Goal: Find specific page/section: Find specific page/section

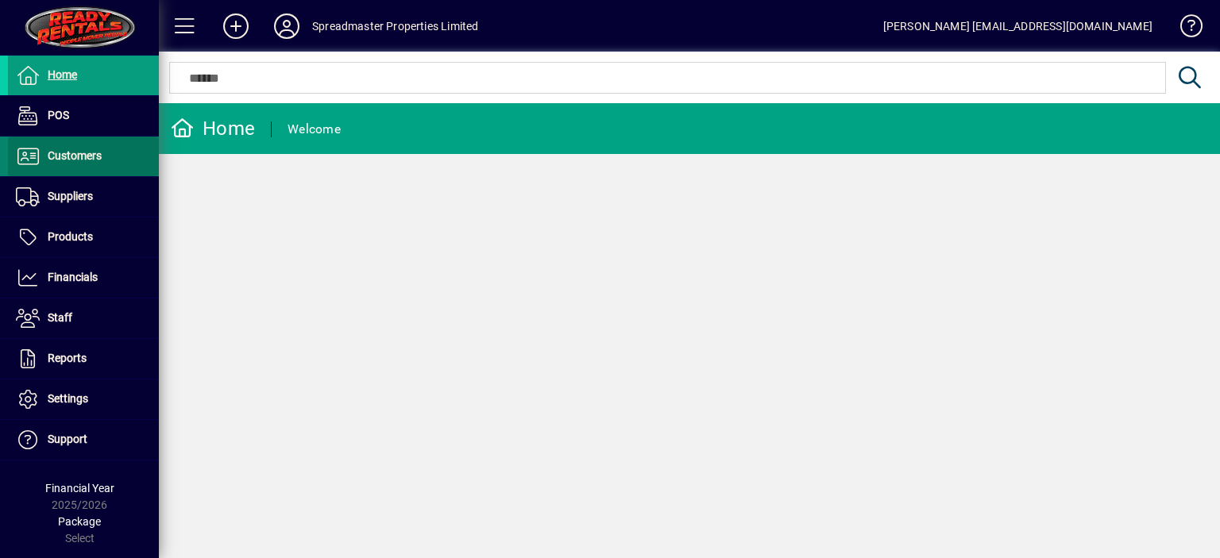
click at [86, 153] on span "Customers" at bounding box center [75, 155] width 54 height 13
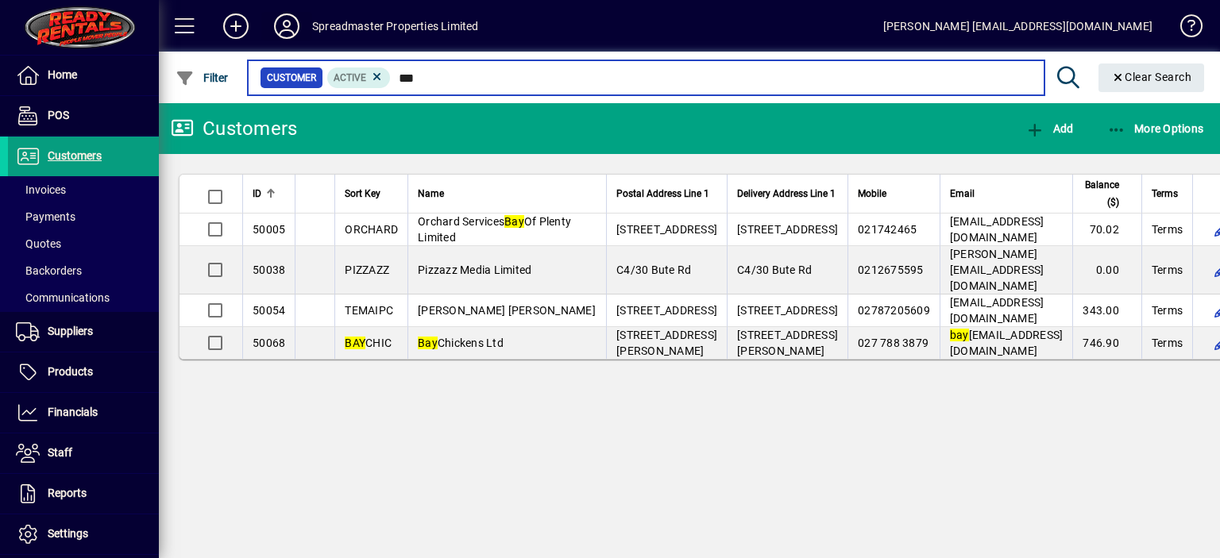
type input "***"
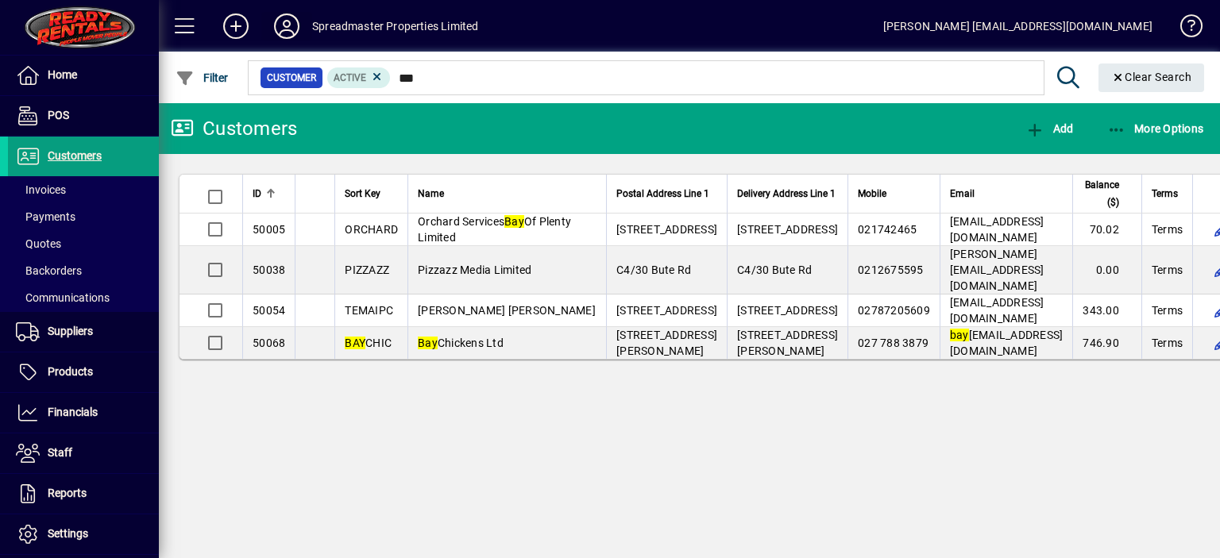
click at [284, 23] on icon at bounding box center [287, 26] width 32 height 25
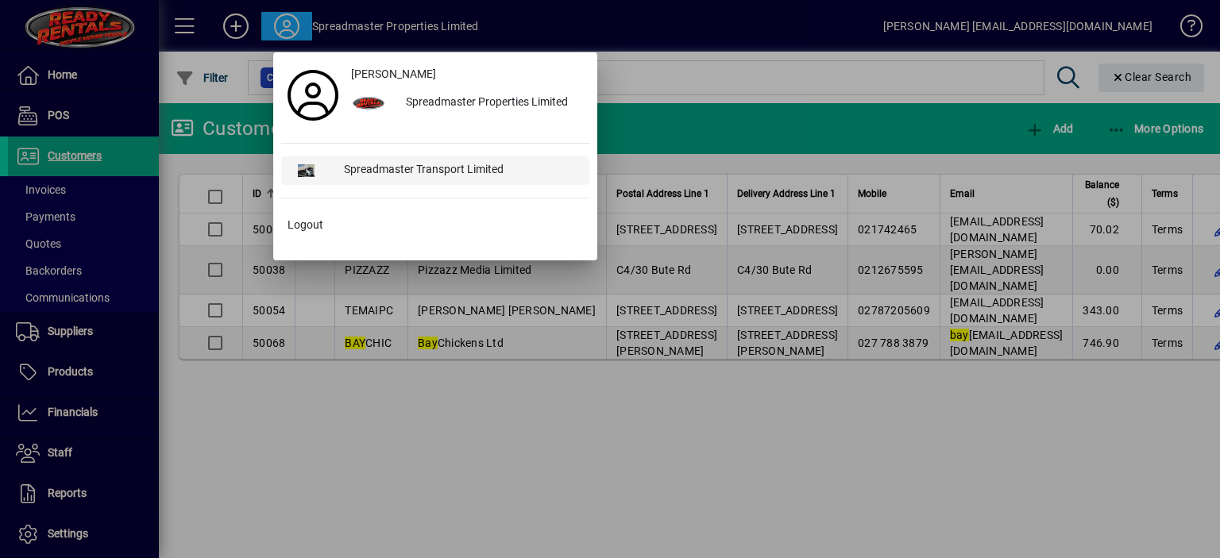
click at [427, 167] on div "Spreadmaster Transport Limited" at bounding box center [460, 170] width 258 height 29
